Goal: Complete application form: Complete application form

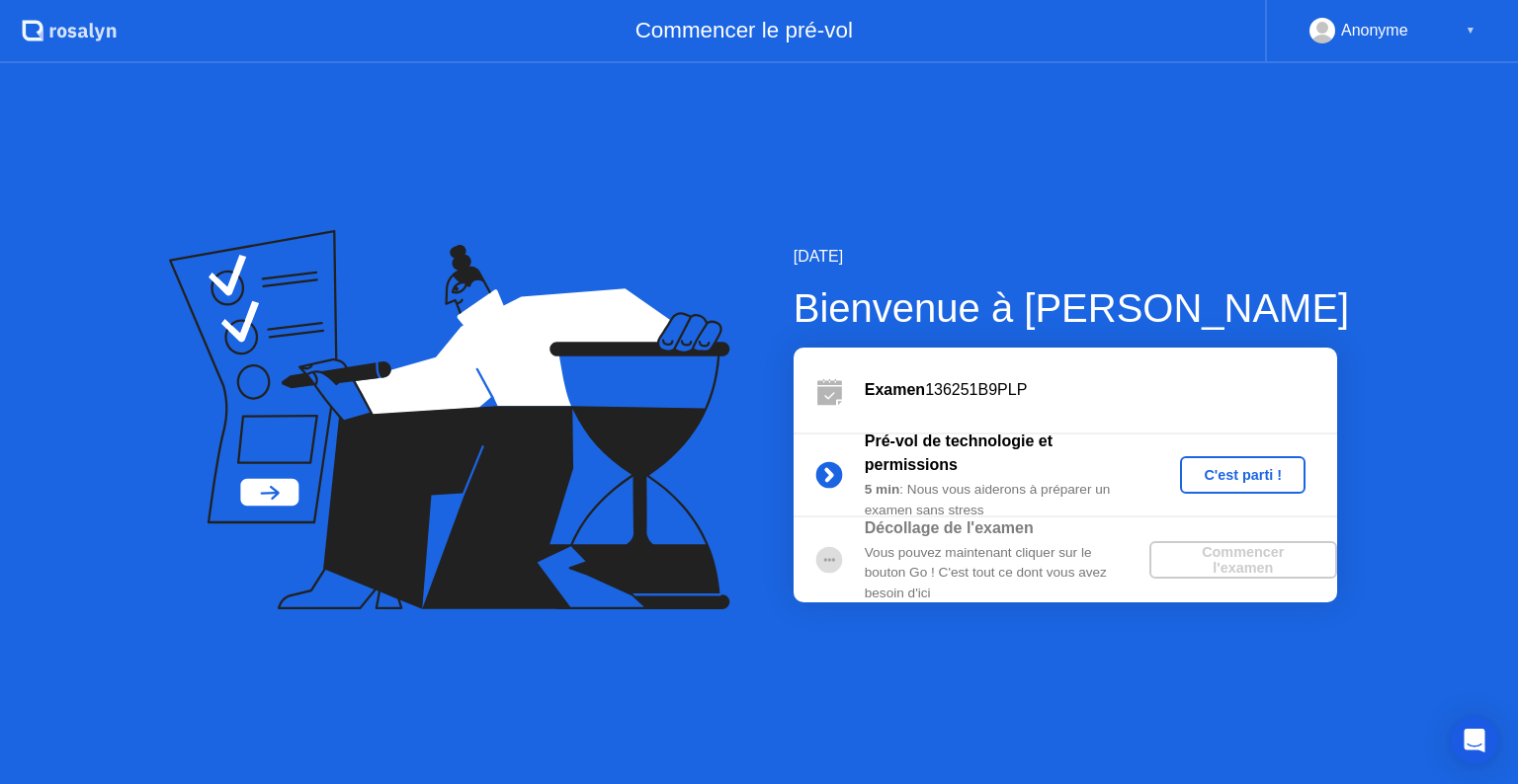
click at [1233, 479] on div "C'est parti !" at bounding box center [1242, 476] width 110 height 16
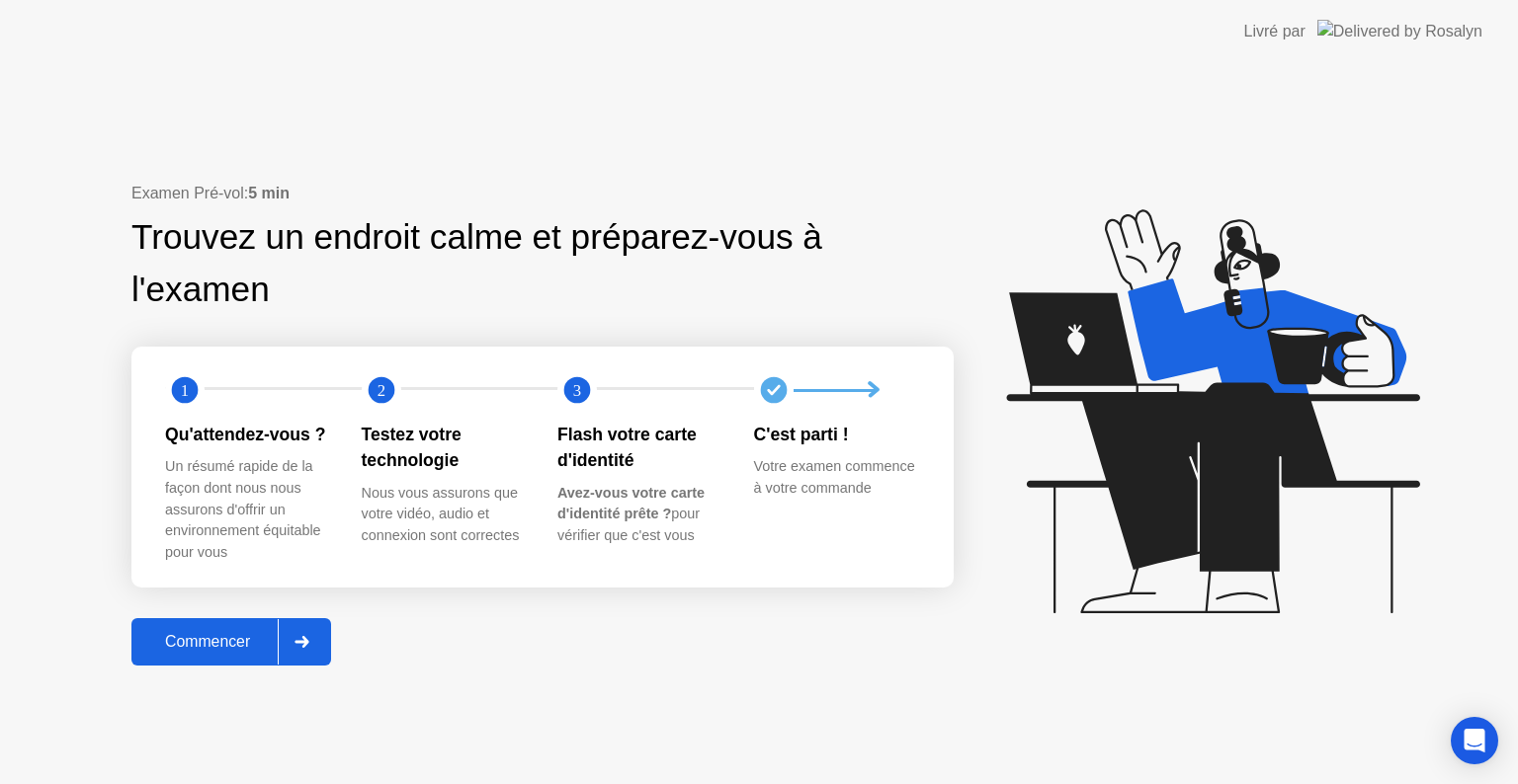
click at [313, 639] on div at bounding box center [302, 642] width 47 height 45
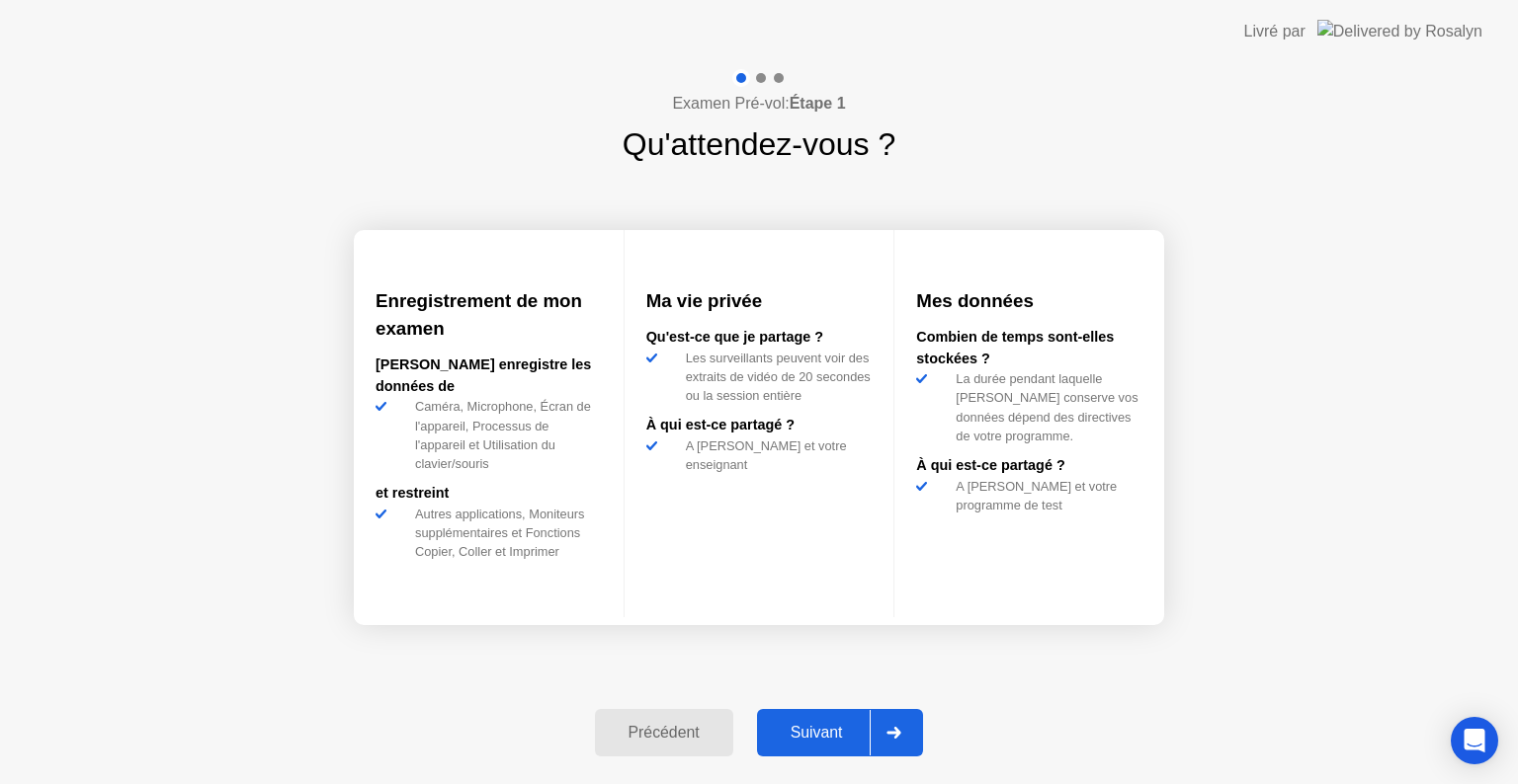
click at [907, 729] on div at bounding box center [893, 733] width 47 height 45
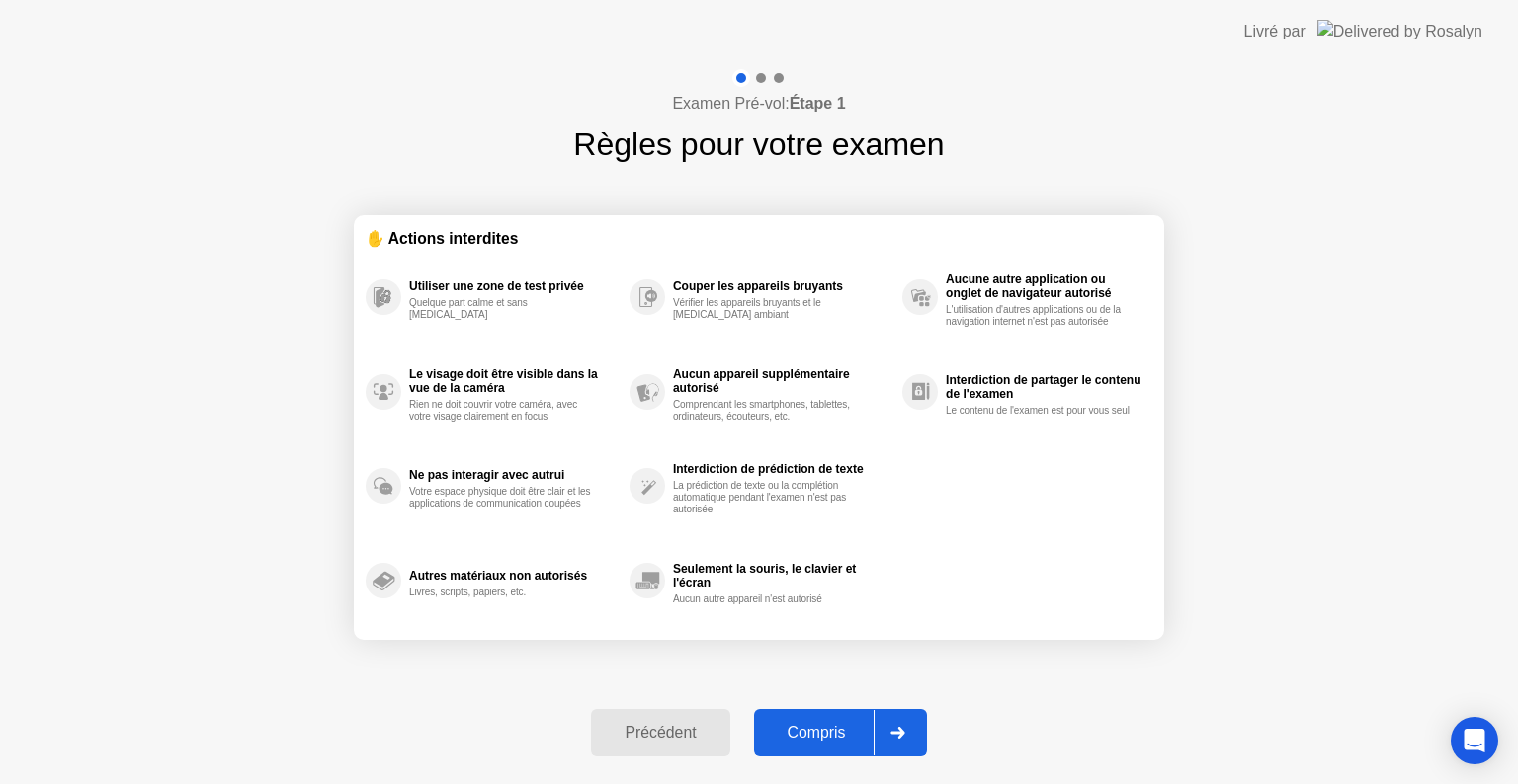
drag, startPoint x: 907, startPoint y: 729, endPoint x: 894, endPoint y: 763, distance: 36.4
click at [898, 768] on div "Précédent Compris" at bounding box center [758, 733] width 359 height 91
click at [902, 741] on div at bounding box center [897, 733] width 47 height 45
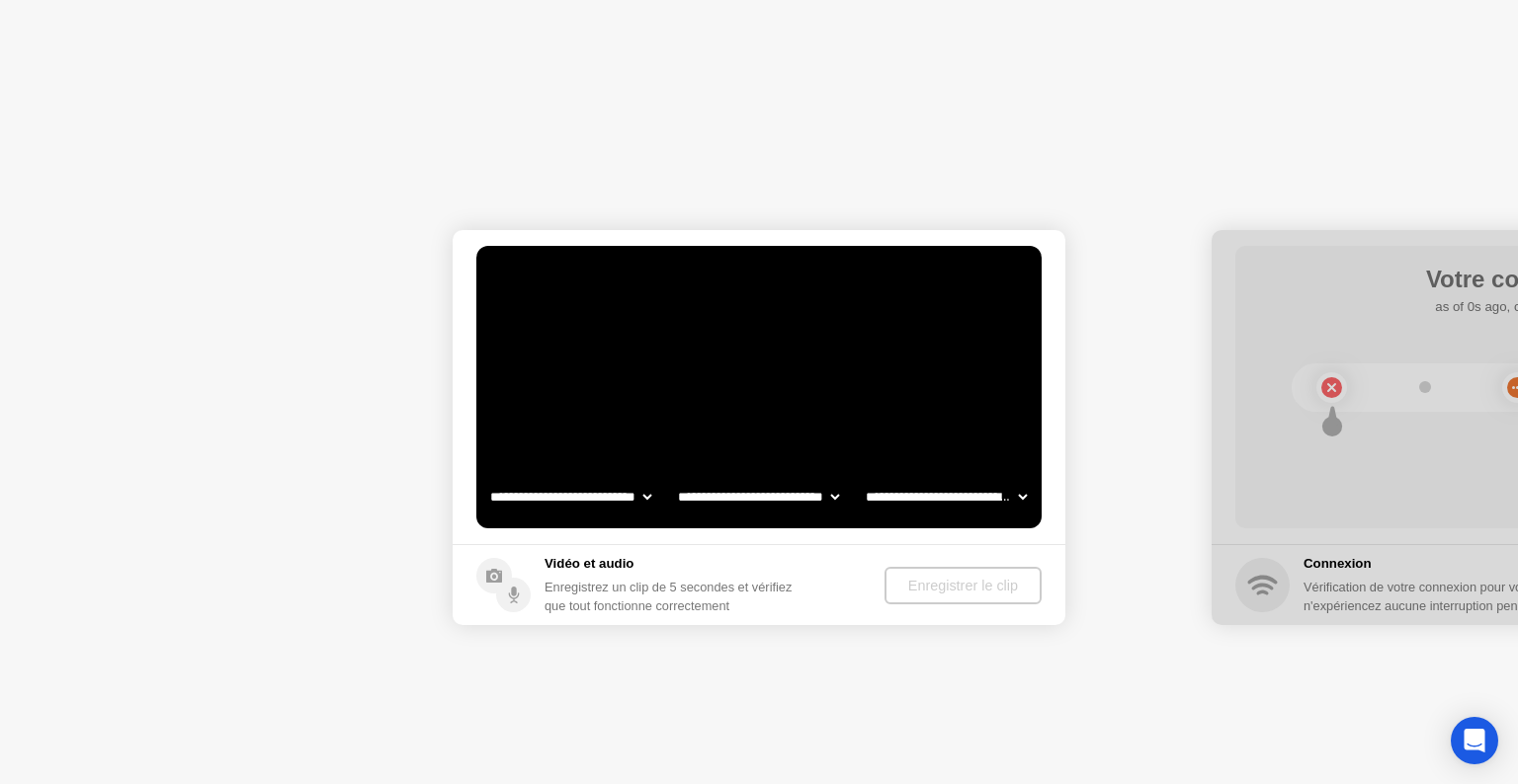
select select "**********"
select select "*******"
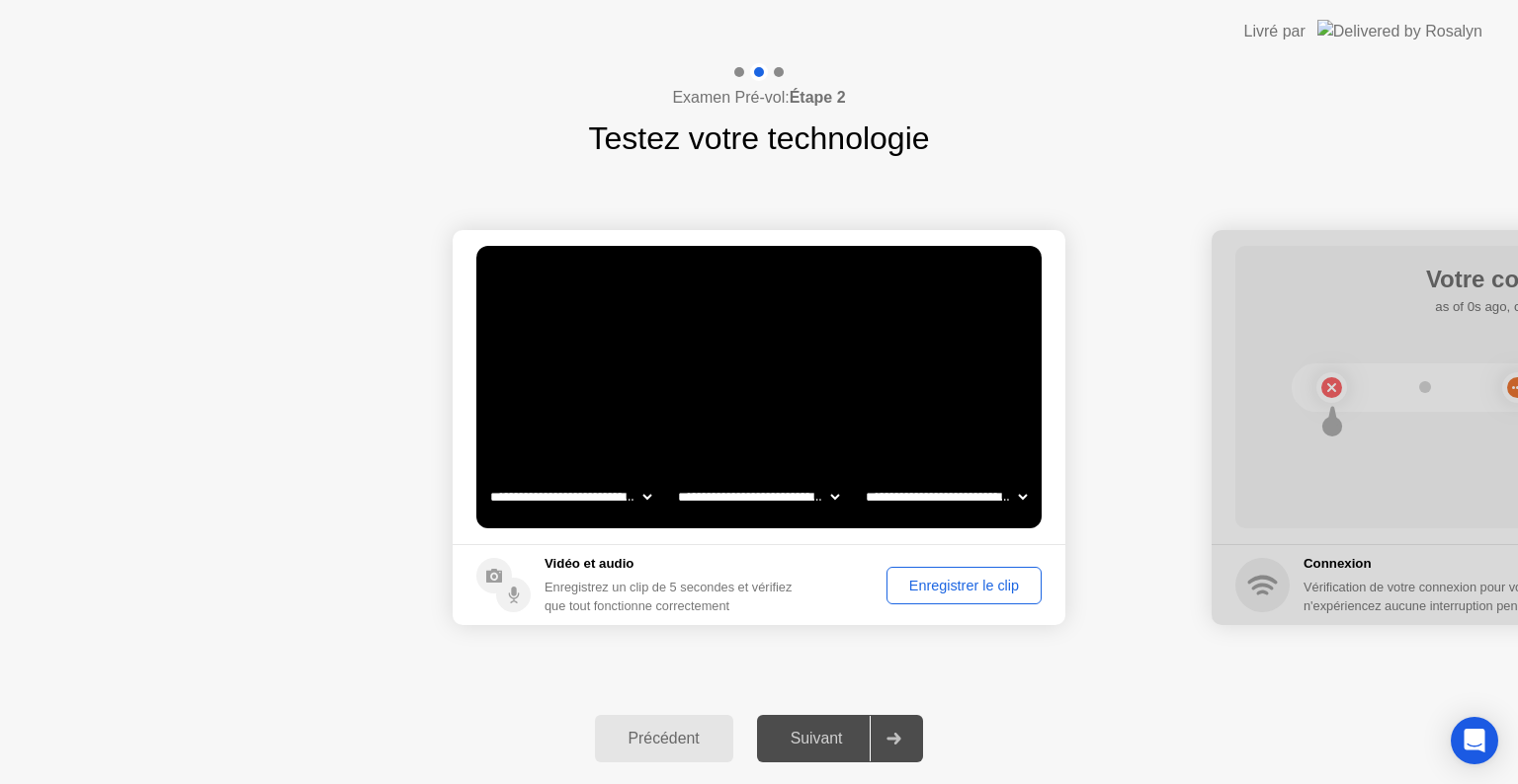
click at [956, 584] on div "Enregistrer le clip" at bounding box center [963, 585] width 141 height 16
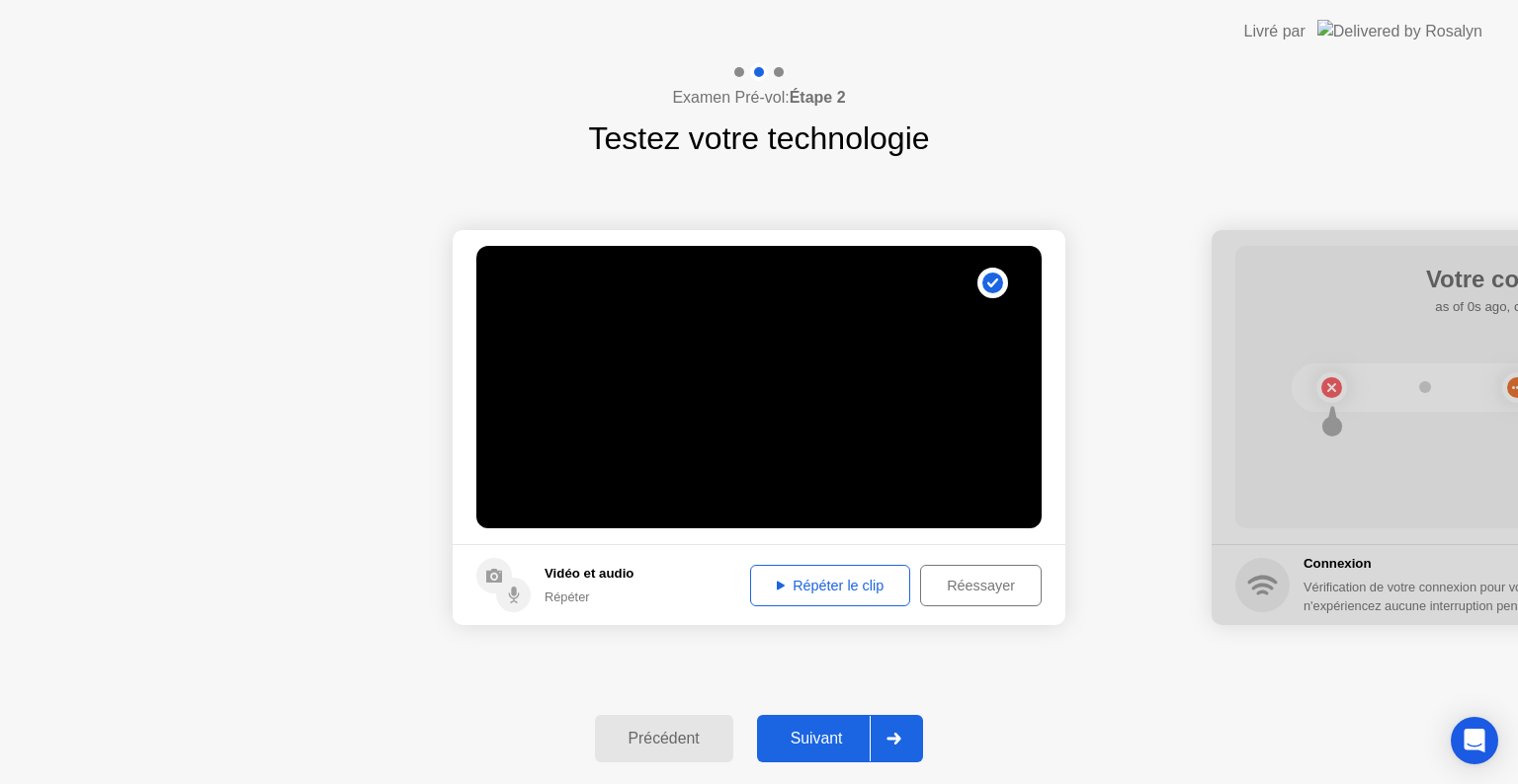
click at [887, 728] on div at bounding box center [893, 739] width 47 height 45
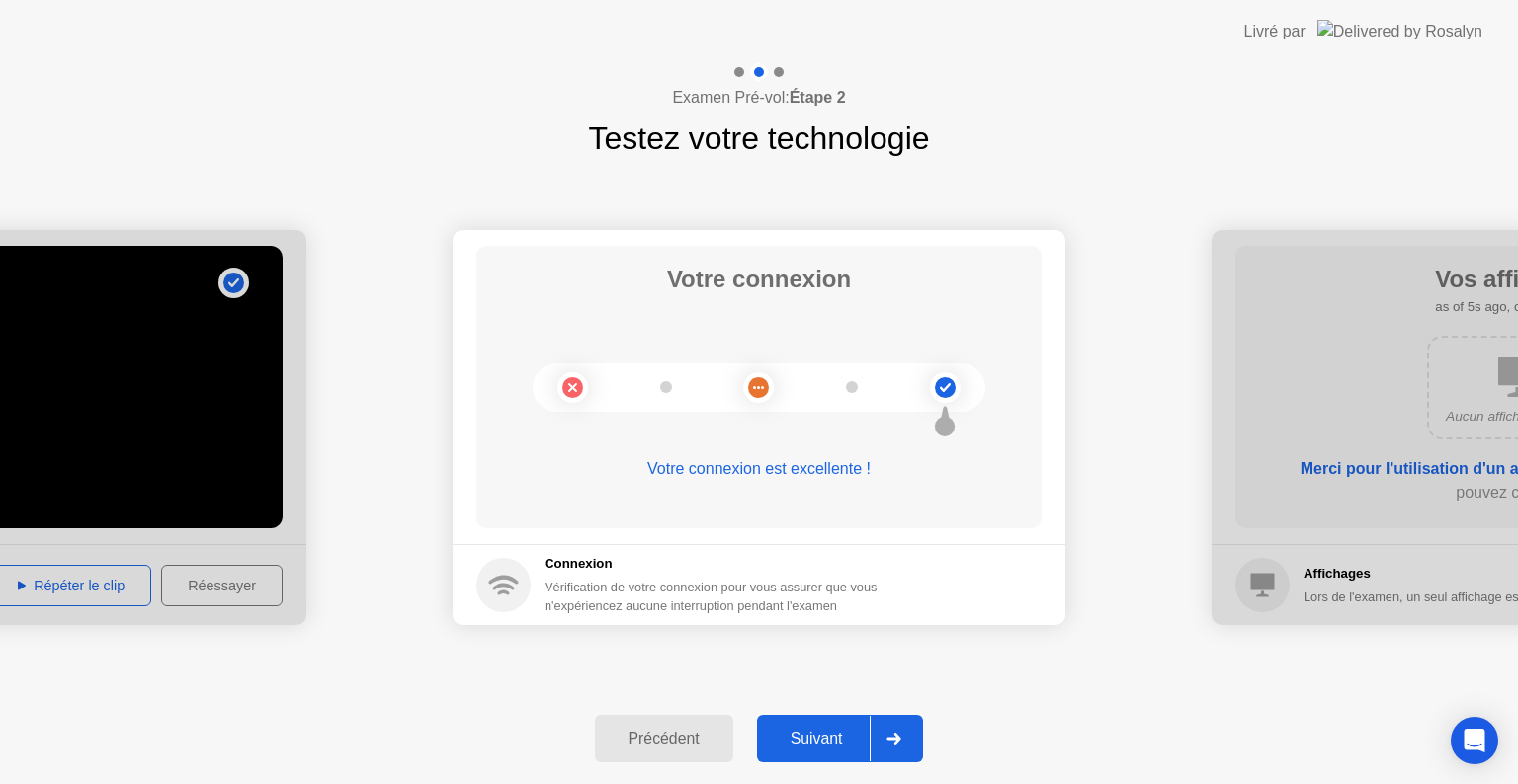
click at [901, 741] on icon at bounding box center [893, 739] width 15 height 12
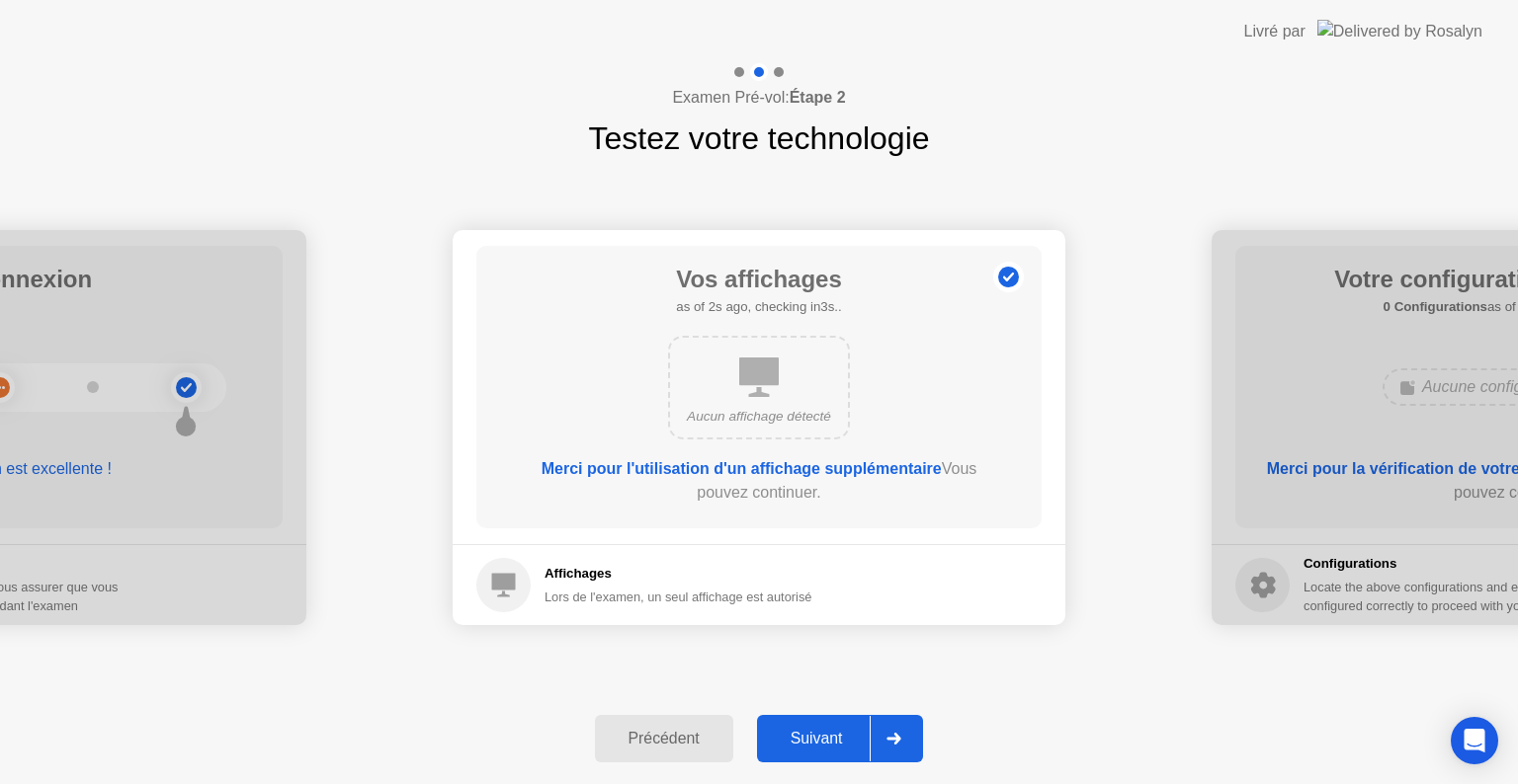
click at [901, 741] on icon at bounding box center [893, 739] width 15 height 12
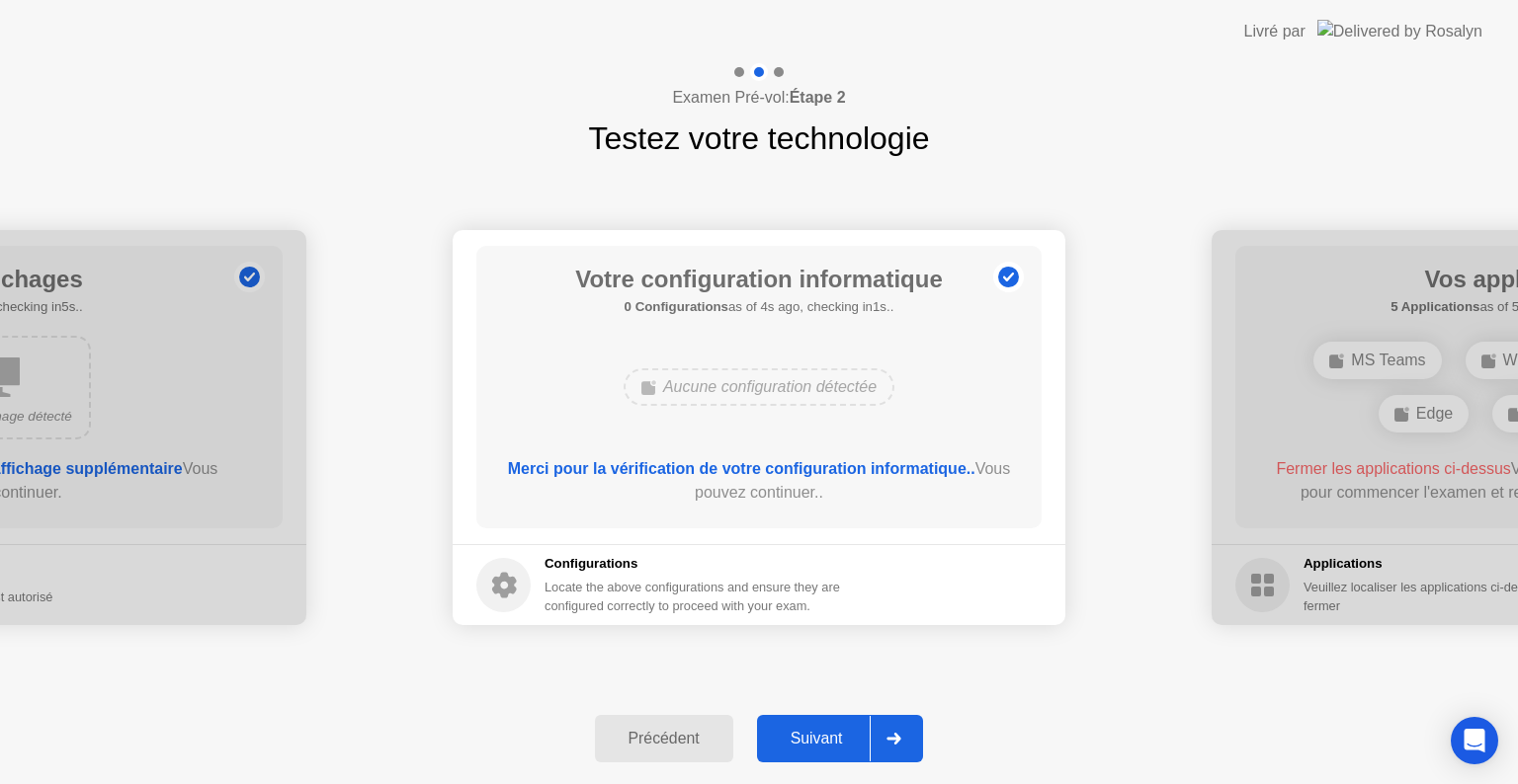
click at [901, 741] on icon at bounding box center [893, 739] width 15 height 12
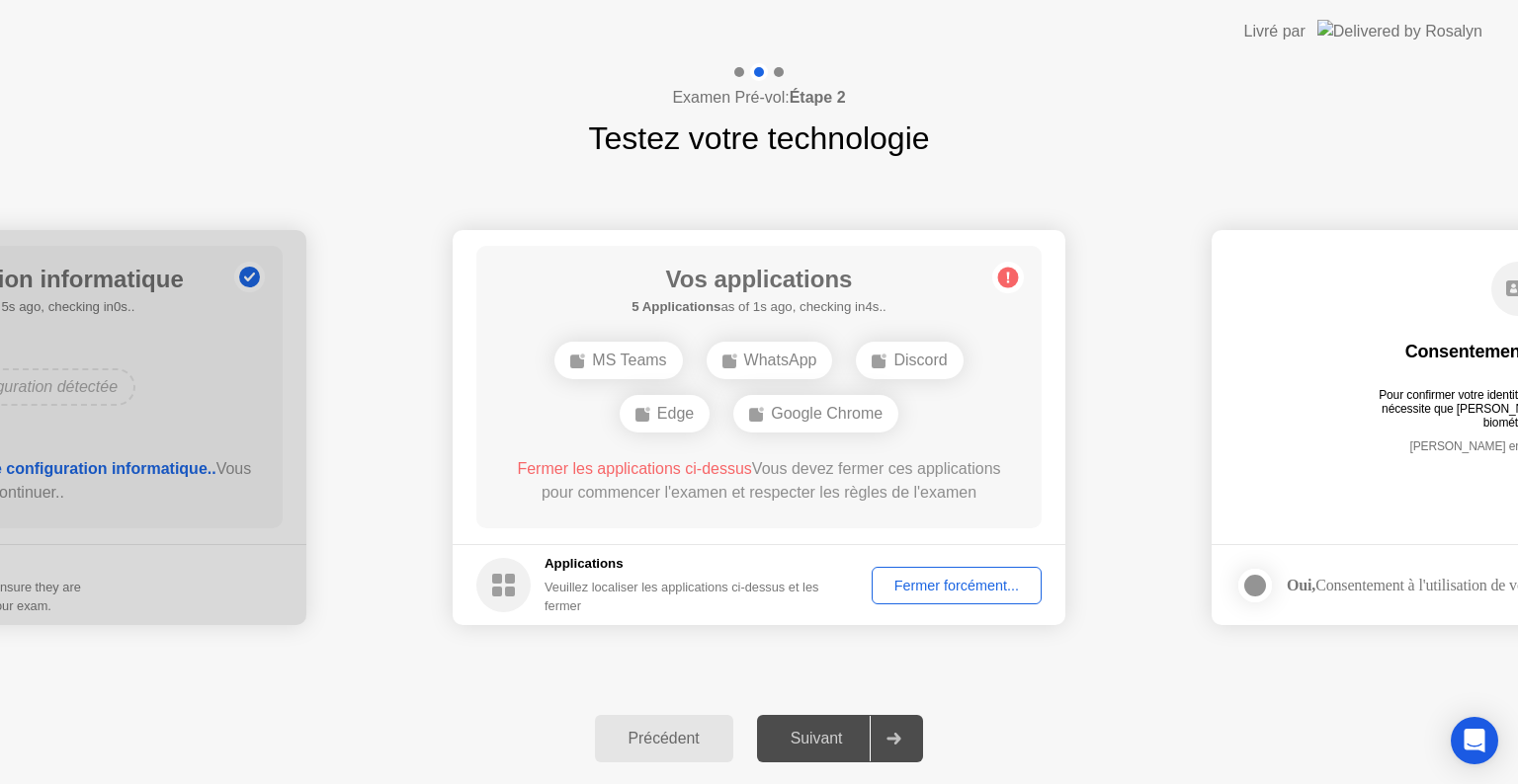
click at [961, 587] on div "Fermer forcément..." at bounding box center [956, 585] width 156 height 16
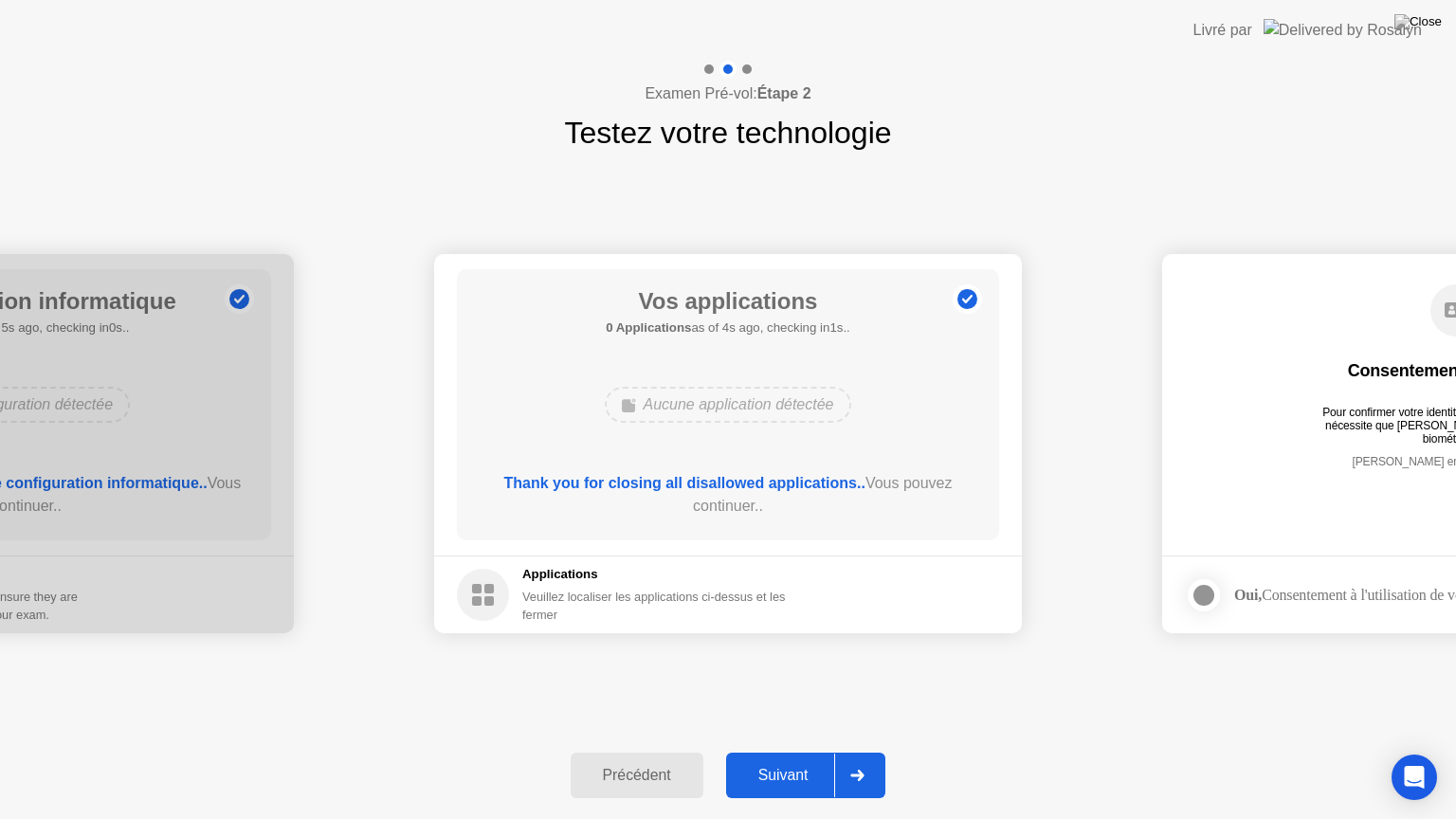
click at [860, 752] on icon at bounding box center [857, 775] width 14 height 11
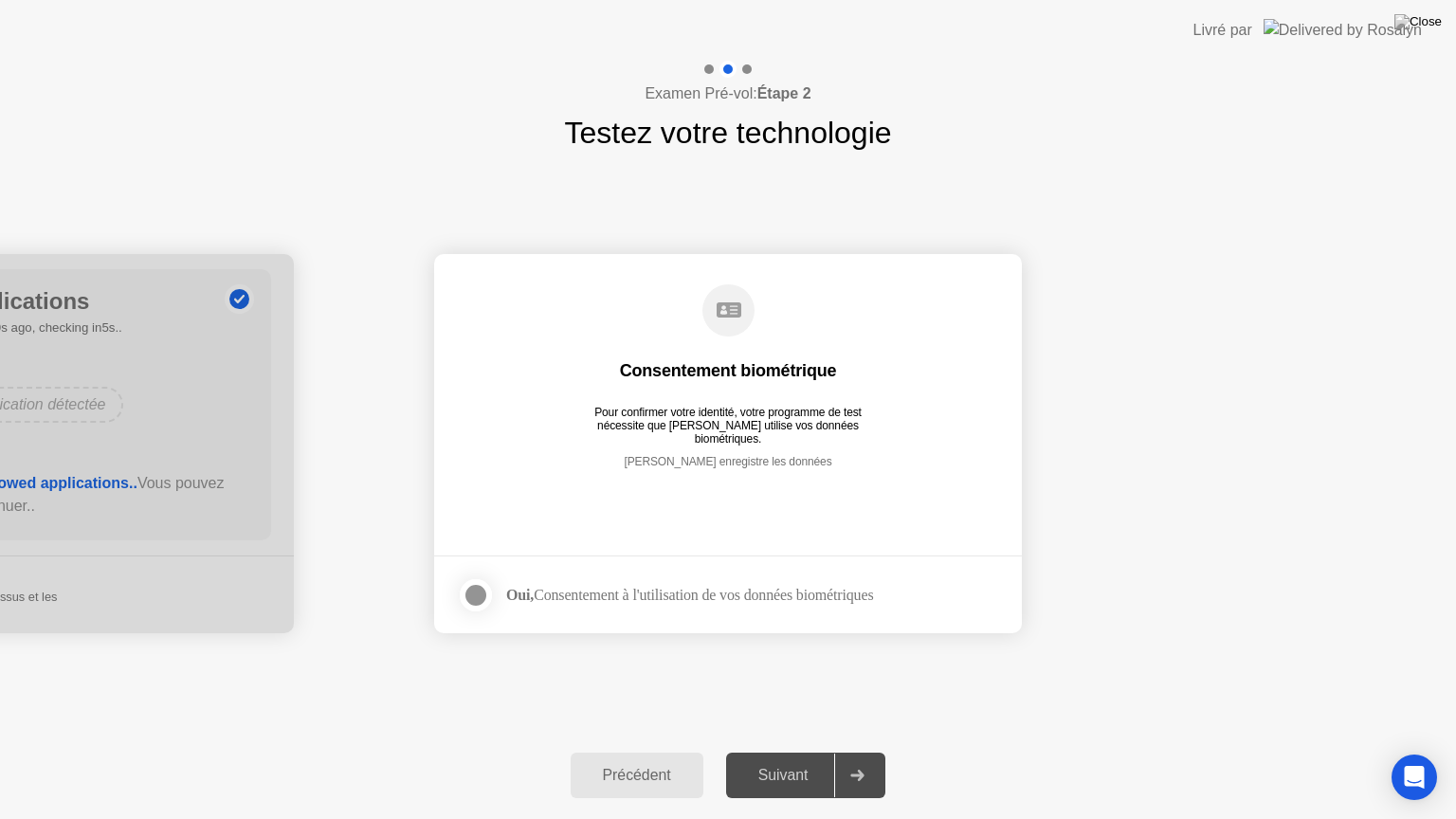
click at [478, 596] on div at bounding box center [476, 595] width 23 height 23
click at [864, 752] on icon at bounding box center [857, 775] width 14 height 11
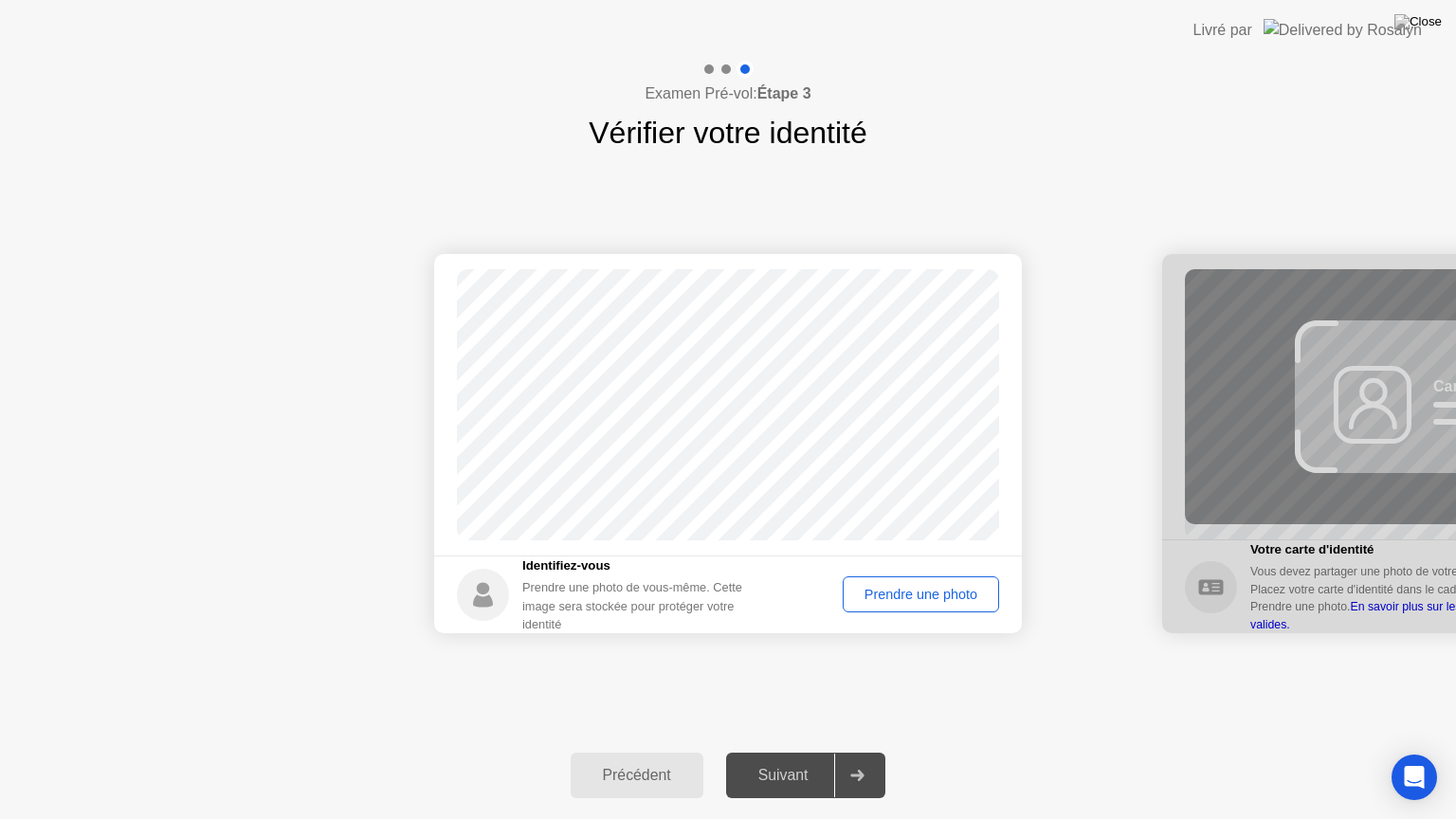
click at [891, 596] on div "Prendre une photo" at bounding box center [920, 594] width 143 height 15
click at [870, 752] on div at bounding box center [857, 775] width 46 height 44
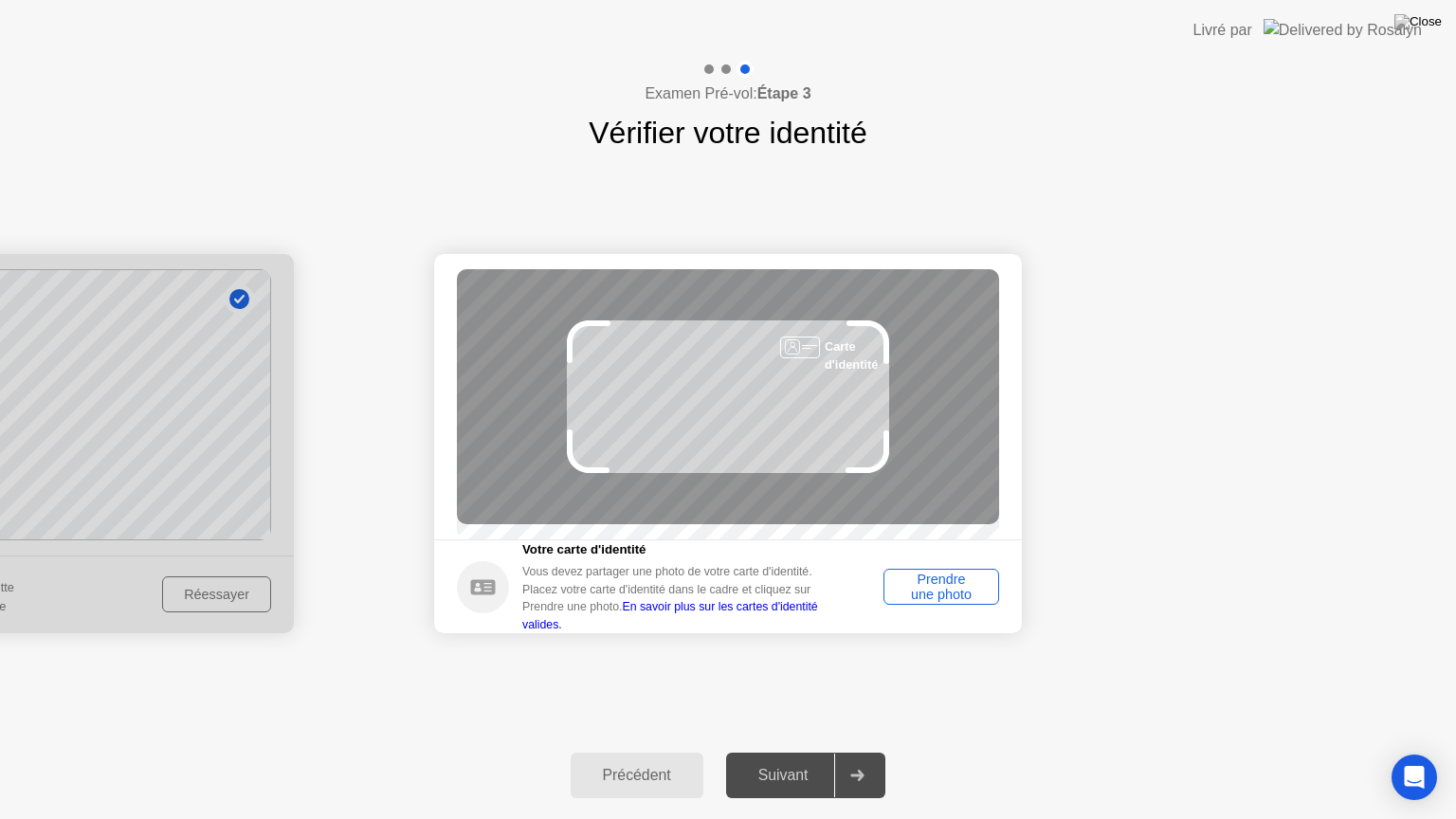
click at [916, 594] on div "Prendre une photo" at bounding box center [941, 586] width 102 height 30
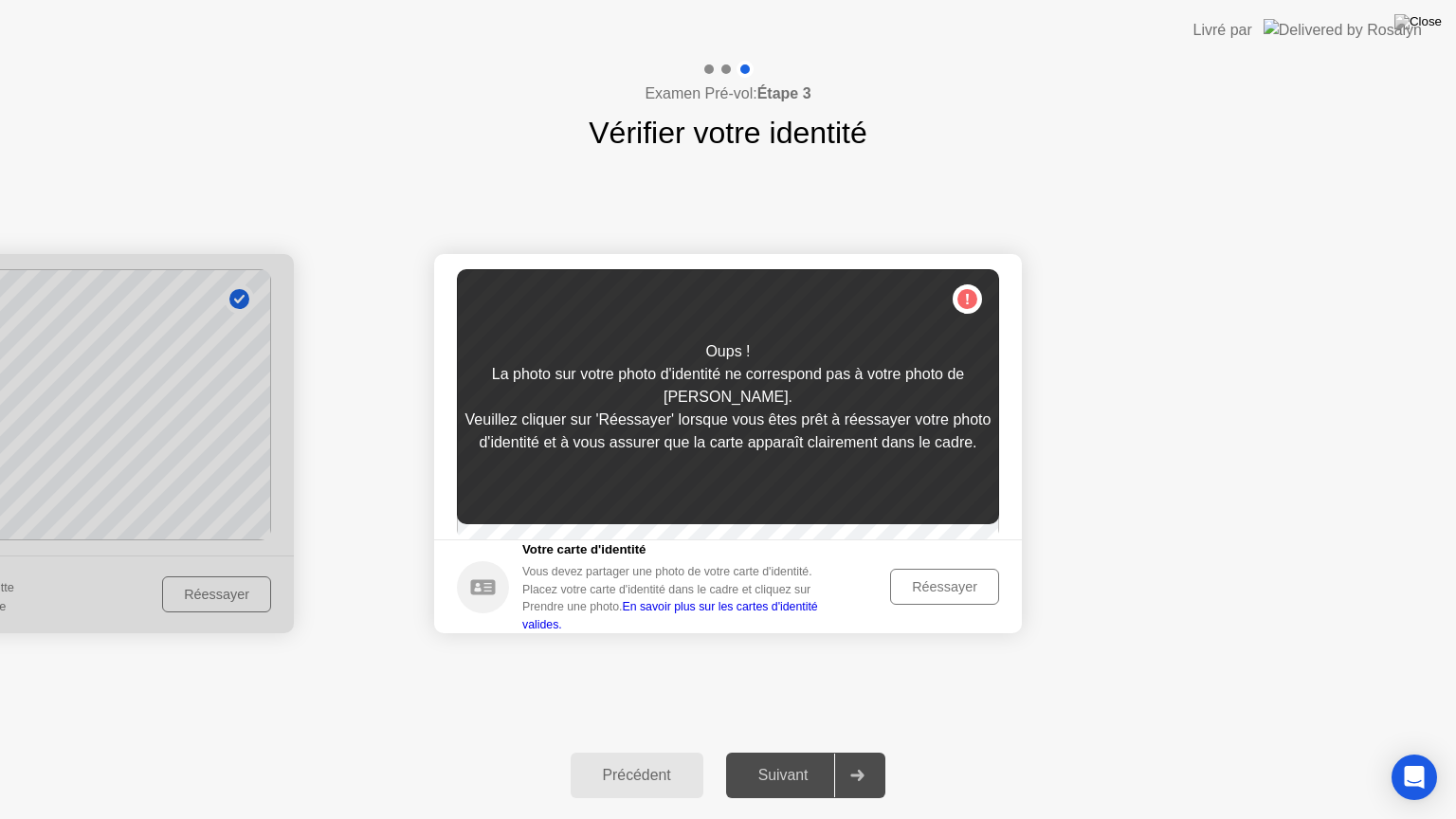
click at [916, 593] on div "Réessayer" at bounding box center [944, 586] width 96 height 15
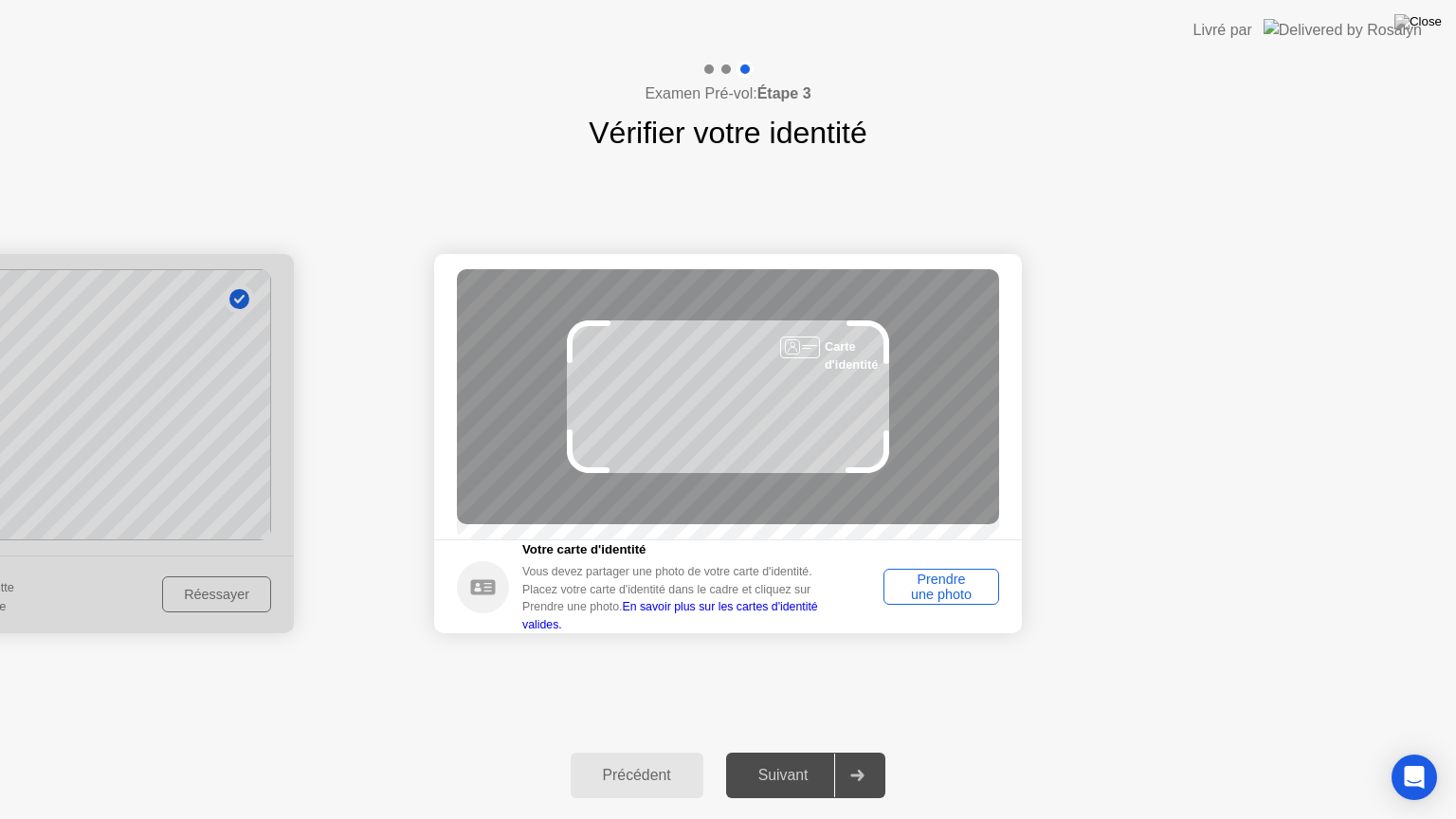
click at [961, 587] on div "Prendre une photo" at bounding box center [941, 586] width 102 height 30
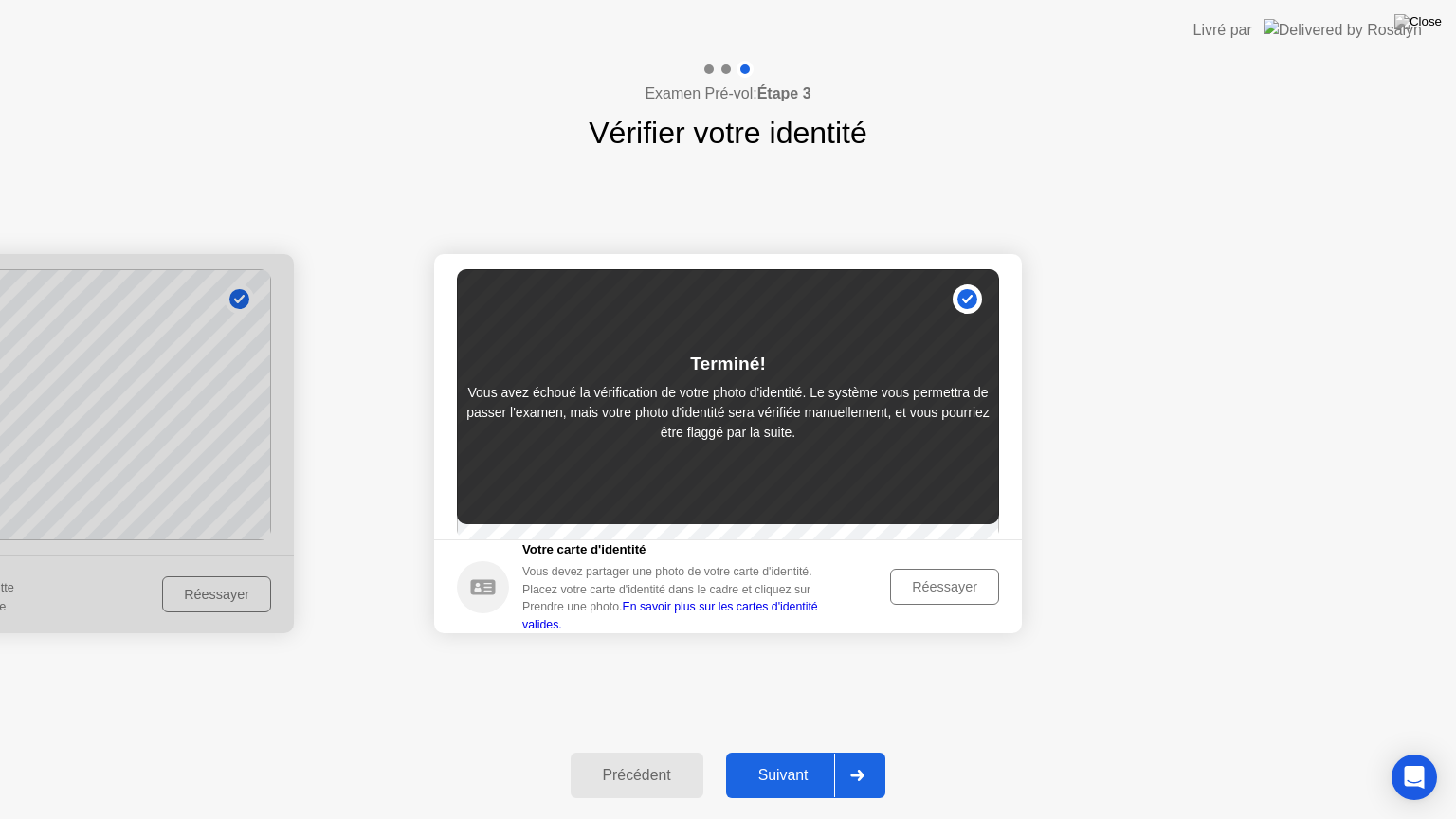
click at [873, 752] on div at bounding box center [857, 775] width 46 height 44
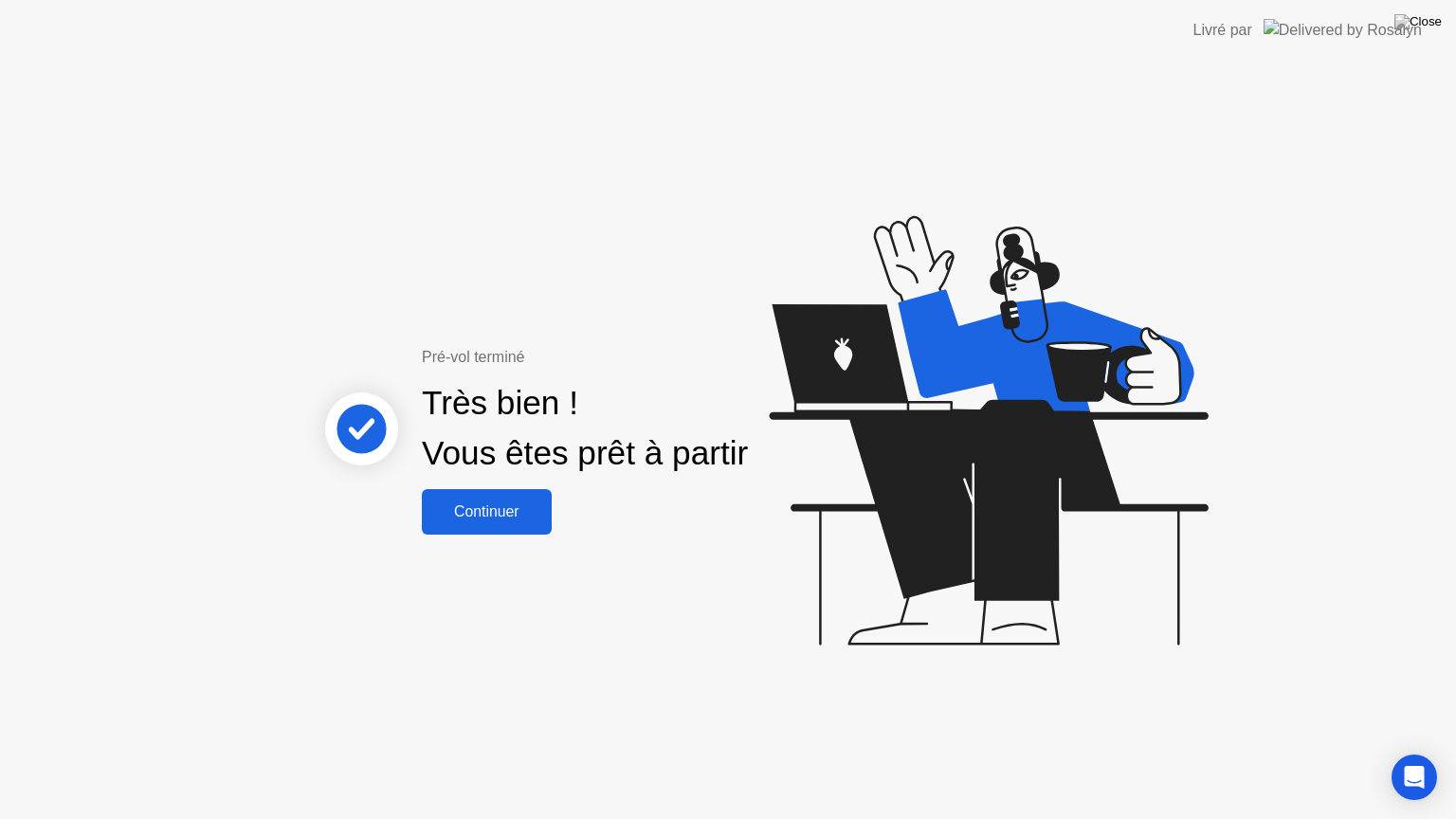
click at [520, 516] on div "Continuer" at bounding box center [487, 512] width 119 height 17
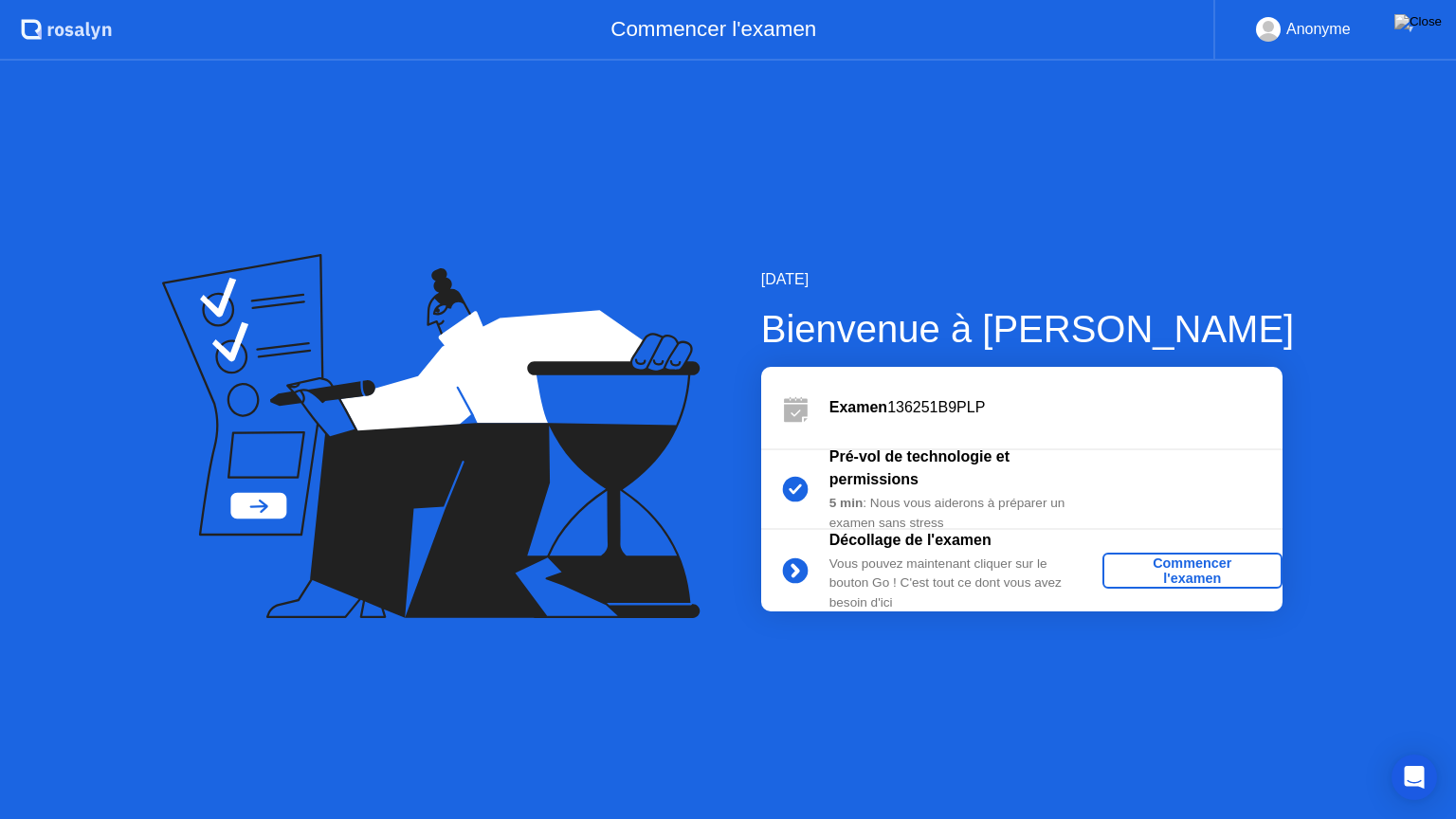
click at [1190, 568] on div "Commencer l'examen" at bounding box center [1192, 570] width 165 height 30
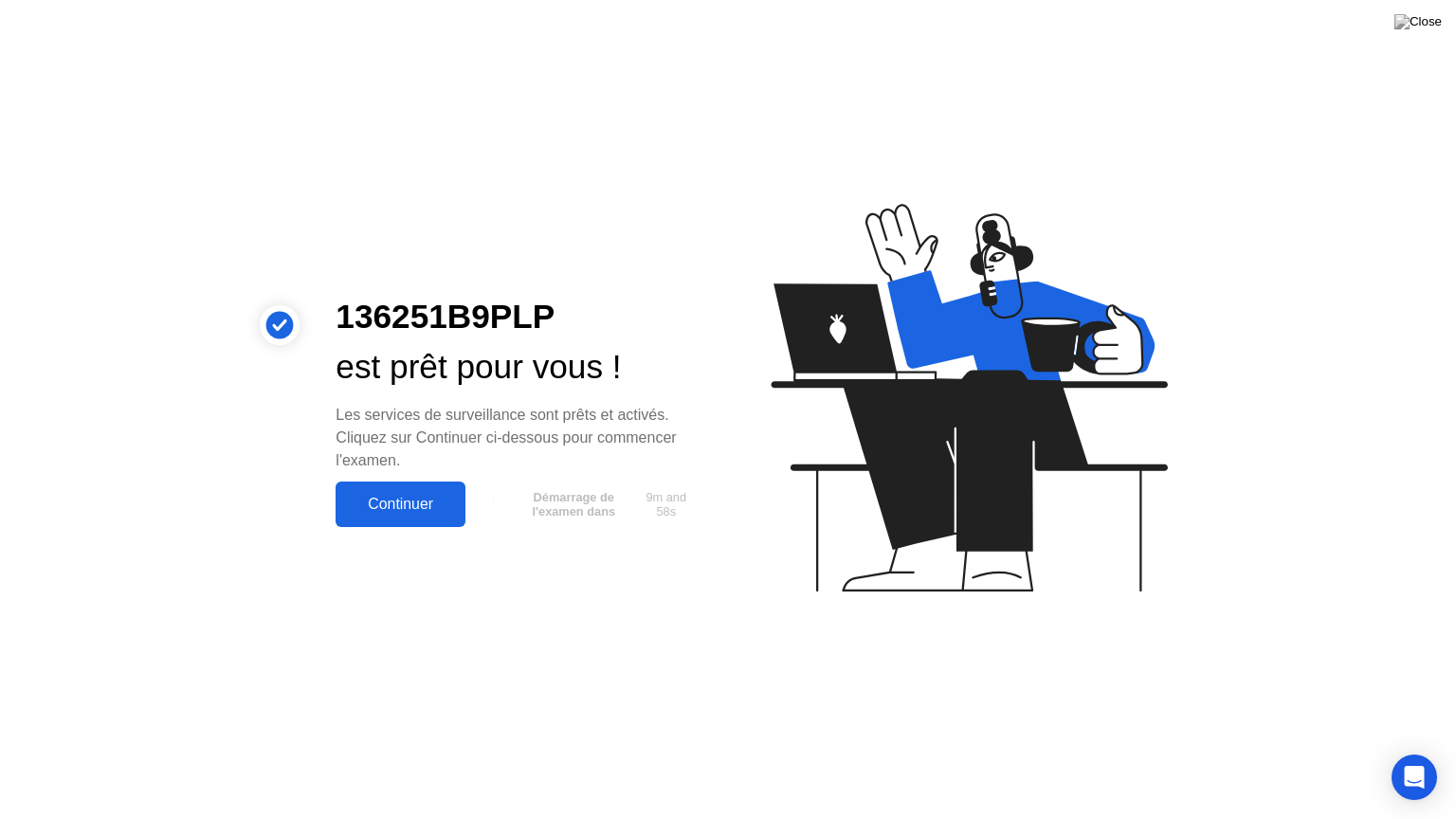
click at [402, 504] on div "Continuer" at bounding box center [400, 504] width 119 height 17
